Goal: Task Accomplishment & Management: Use online tool/utility

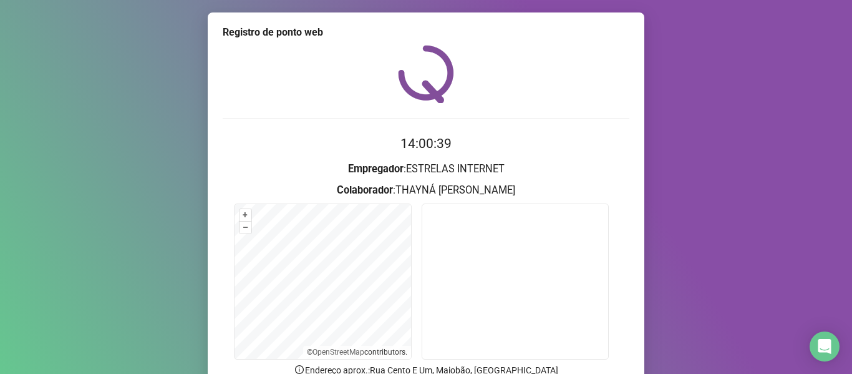
scroll to position [114, 0]
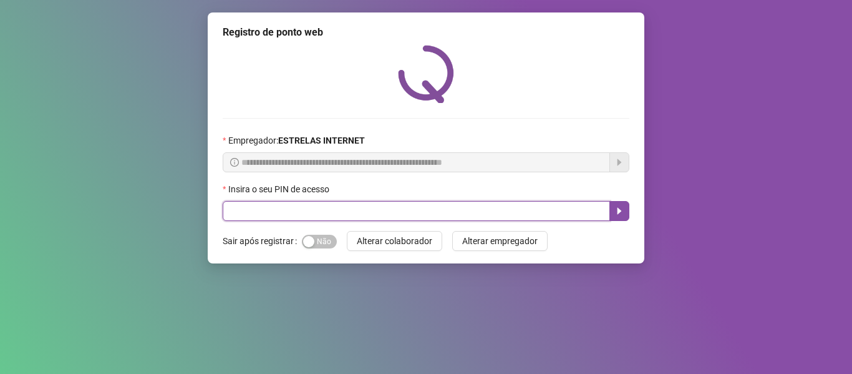
click at [497, 210] on input "text" at bounding box center [416, 211] width 387 height 20
type input "*****"
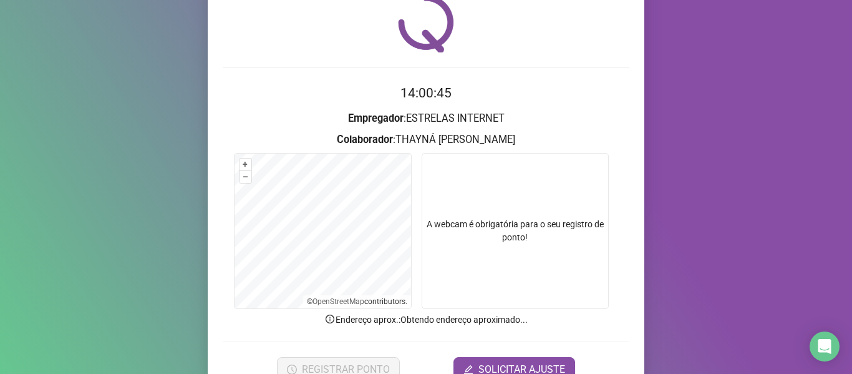
scroll to position [114, 0]
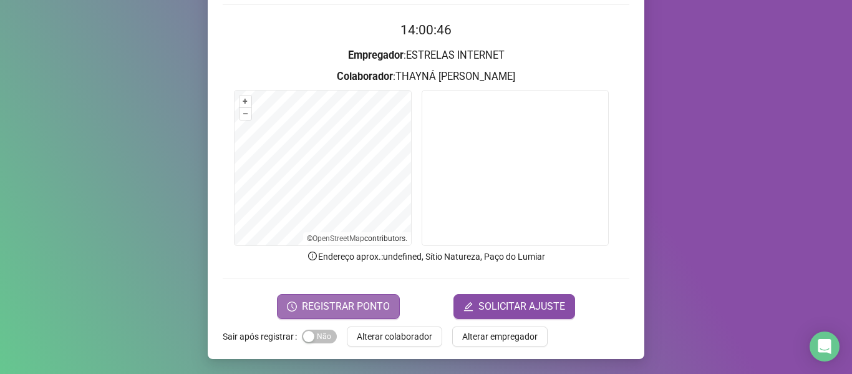
click at [368, 307] on span "REGISTRAR PONTO" at bounding box center [346, 306] width 88 height 15
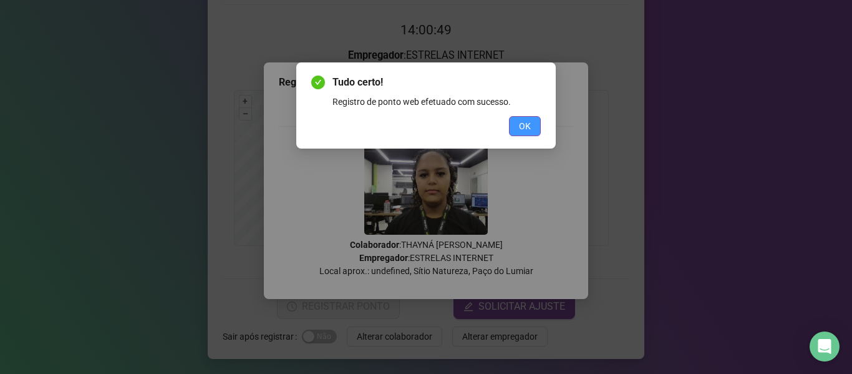
click at [521, 120] on span "OK" at bounding box center [525, 126] width 12 height 14
